Goal: Check status: Check status

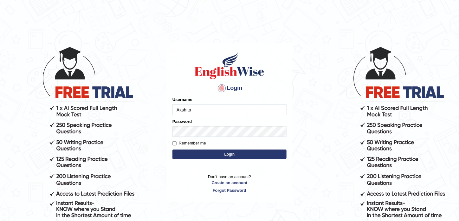
type input "Akshitp"
click at [241, 151] on button "Login" at bounding box center [229, 154] width 114 height 10
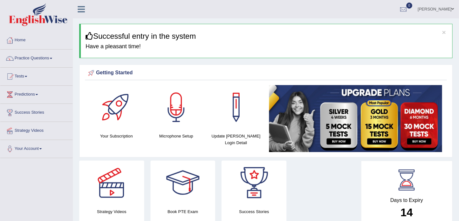
click at [26, 75] on link "Tests" at bounding box center [36, 76] width 72 height 16
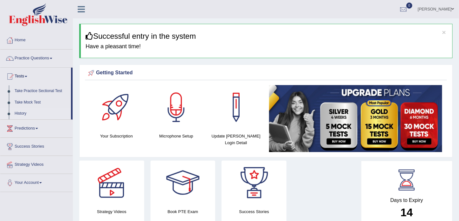
click at [22, 112] on link "History" at bounding box center [41, 113] width 59 height 11
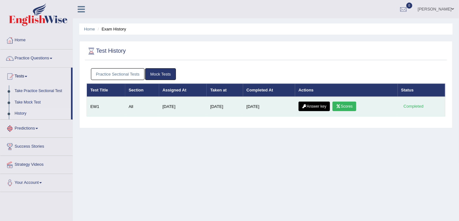
click at [321, 106] on link "Answer key" at bounding box center [314, 106] width 31 height 10
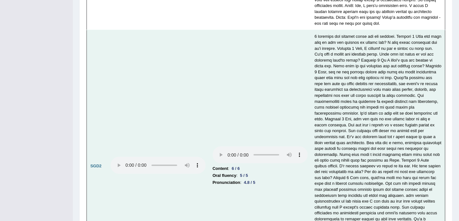
scroll to position [1835, 0]
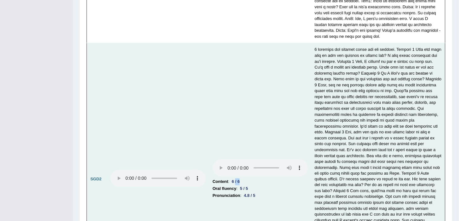
drag, startPoint x: 240, startPoint y: 154, endPoint x: 245, endPoint y: 155, distance: 4.5
click at [245, 178] on li "Content : 6 / 6" at bounding box center [260, 181] width 95 height 7
click at [242, 172] on td "Content : 6 / 6 Oral fluency : 5 / 5 Pronunciation : 4.8 / 5" at bounding box center [260, 179] width 102 height 272
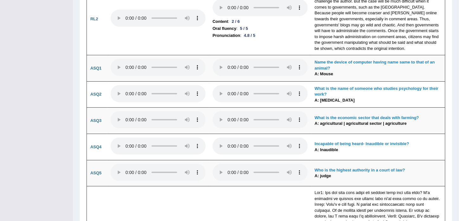
scroll to position [1549, 0]
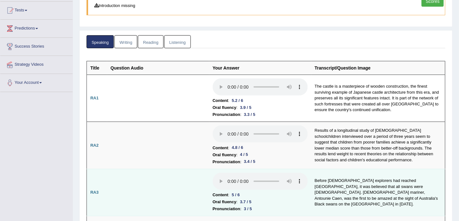
scroll to position [60, 0]
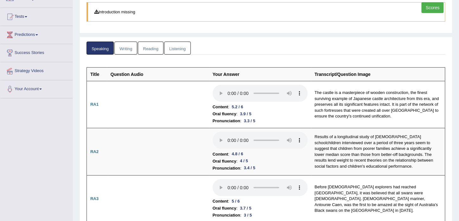
click at [125, 49] on link "Writing" at bounding box center [125, 48] width 23 height 13
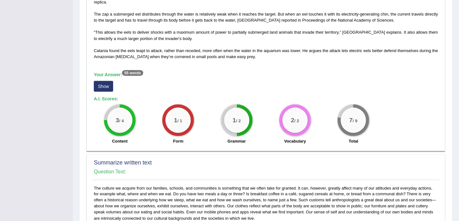
scroll to position [186, 0]
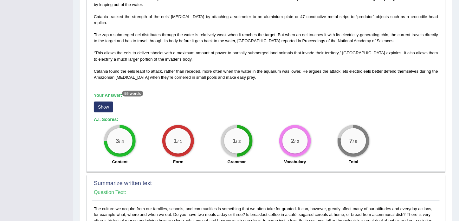
click at [107, 101] on button "Show" at bounding box center [103, 106] width 19 height 11
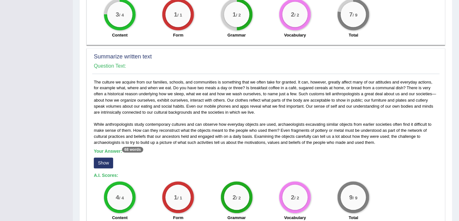
scroll to position [313, 0]
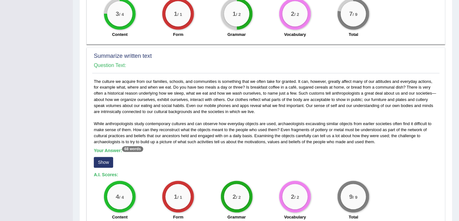
click at [106, 157] on button "Show" at bounding box center [103, 162] width 19 height 11
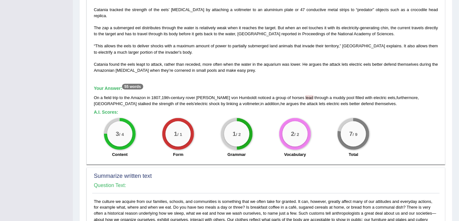
scroll to position [186, 0]
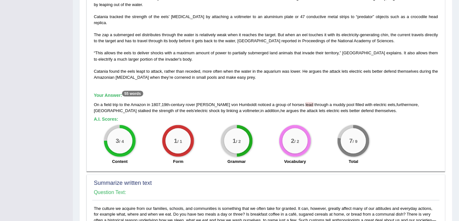
click at [306, 102] on span "lead" at bounding box center [310, 104] width 8 height 5
drag, startPoint x: 290, startPoint y: 97, endPoint x: 307, endPoint y: 102, distance: 17.9
click at [305, 101] on div "On a field trip to the Amazon in 1807 , 19th - century rover Alexander von Humb…" at bounding box center [266, 107] width 344 height 12
click at [301, 130] on div "2 / 2" at bounding box center [294, 140] width 25 height 25
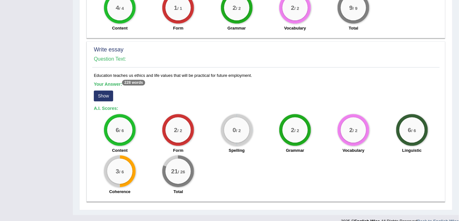
scroll to position [509, 0]
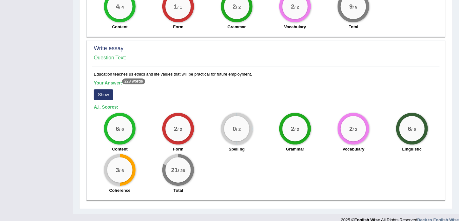
click at [103, 89] on button "Show" at bounding box center [103, 94] width 19 height 11
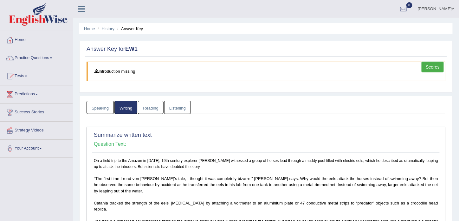
scroll to position [0, 0]
click at [151, 105] on link "Reading" at bounding box center [150, 107] width 25 height 13
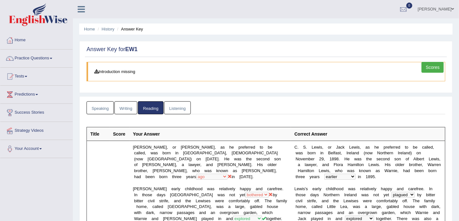
click at [191, 108] on ul "Speaking Writing Reading Listening" at bounding box center [266, 107] width 359 height 13
click at [189, 108] on li "Listening" at bounding box center [177, 107] width 27 height 13
click at [186, 109] on link "Listening" at bounding box center [177, 107] width 27 height 13
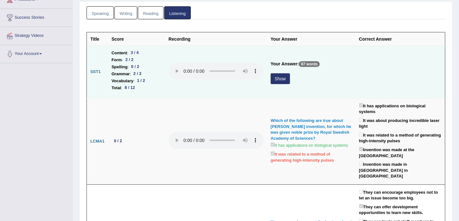
scroll to position [95, 0]
click at [280, 75] on button "Show" at bounding box center [280, 78] width 19 height 11
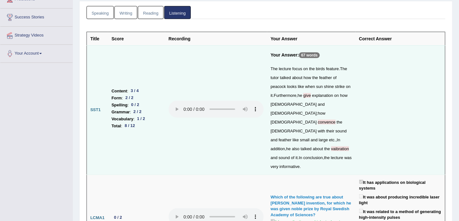
click at [309, 94] on span "give" at bounding box center [307, 95] width 8 height 5
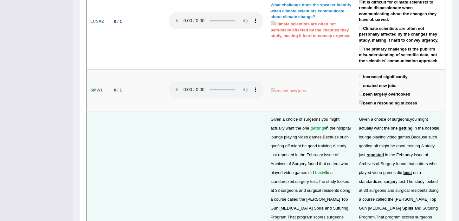
scroll to position [1363, 0]
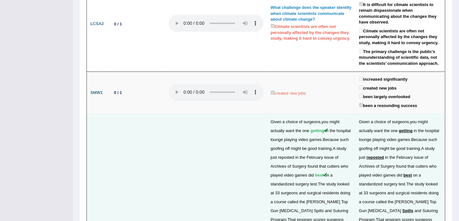
click at [288, 155] on span "reposted" at bounding box center [286, 157] width 16 height 5
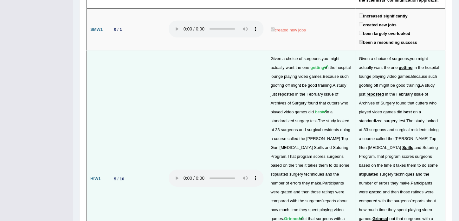
scroll to position [1426, 0]
click at [314, 145] on span "Spills" at bounding box center [319, 147] width 10 height 5
click at [288, 171] on span "stipulated" at bounding box center [280, 173] width 18 height 5
click at [293, 189] on span "grated" at bounding box center [287, 191] width 12 height 5
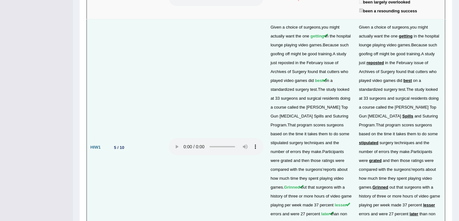
scroll to position [1458, 0]
click at [333, 106] on td "Given a choice of surgeons , you might actually want the one getting in the hos…" at bounding box center [311, 147] width 88 height 256
click at [335, 202] on span "lesser" at bounding box center [341, 204] width 12 height 5
click at [321, 210] on span "later" at bounding box center [325, 212] width 9 height 5
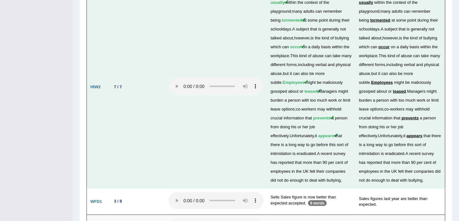
scroll to position [1747, 0]
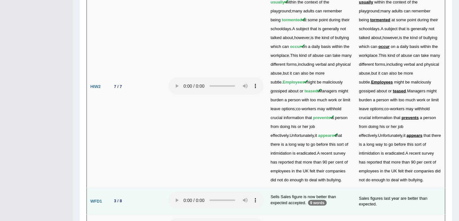
click at [317, 200] on p "9 words" at bounding box center [317, 203] width 19 height 6
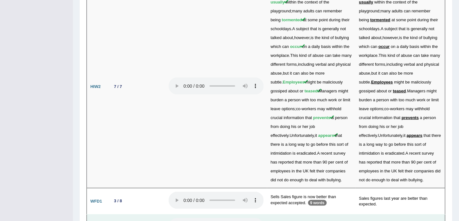
drag, startPoint x: 272, startPoint y: 145, endPoint x: 283, endPoint y: 146, distance: 10.9
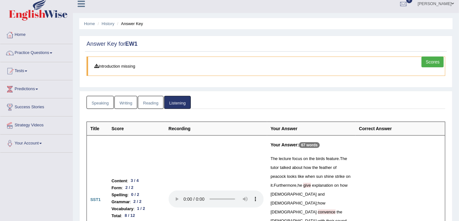
scroll to position [0, 0]
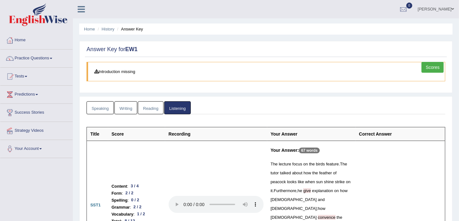
click at [435, 67] on link "Scores" at bounding box center [433, 67] width 22 height 11
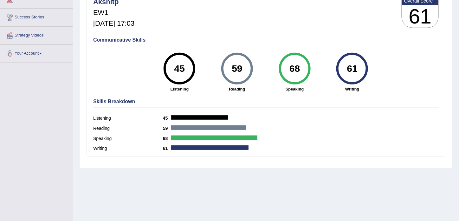
drag, startPoint x: 189, startPoint y: 66, endPoint x: 197, endPoint y: 66, distance: 8.9
click at [197, 66] on div "45 Listening" at bounding box center [180, 72] width 58 height 39
drag, startPoint x: 174, startPoint y: 66, endPoint x: 199, endPoint y: 66, distance: 24.4
click at [199, 66] on div "45 Listening" at bounding box center [180, 72] width 58 height 39
click at [195, 75] on div "45 Listening" at bounding box center [180, 72] width 58 height 39
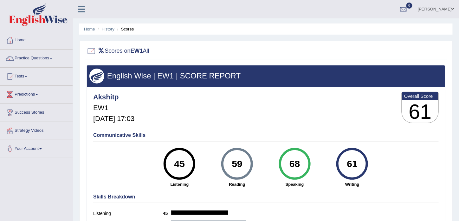
click at [91, 29] on link "Home" at bounding box center [89, 29] width 11 height 5
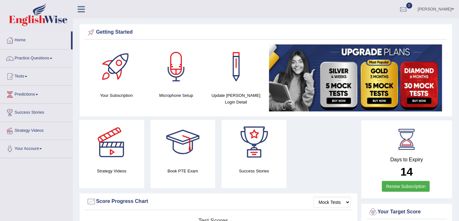
click at [443, 8] on link "[PERSON_NAME]" at bounding box center [436, 8] width 46 height 16
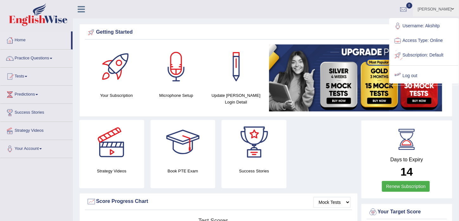
click at [410, 75] on link "Log out" at bounding box center [424, 75] width 68 height 15
